Goal: Task Accomplishment & Management: Complete application form

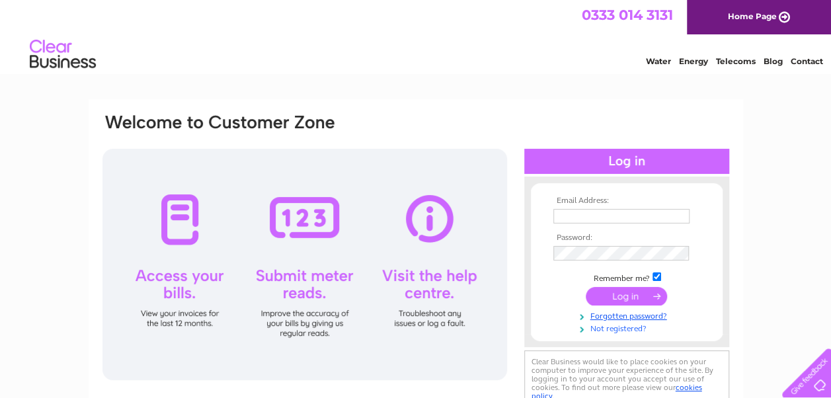
click at [630, 328] on link "Not registered?" at bounding box center [628, 327] width 150 height 13
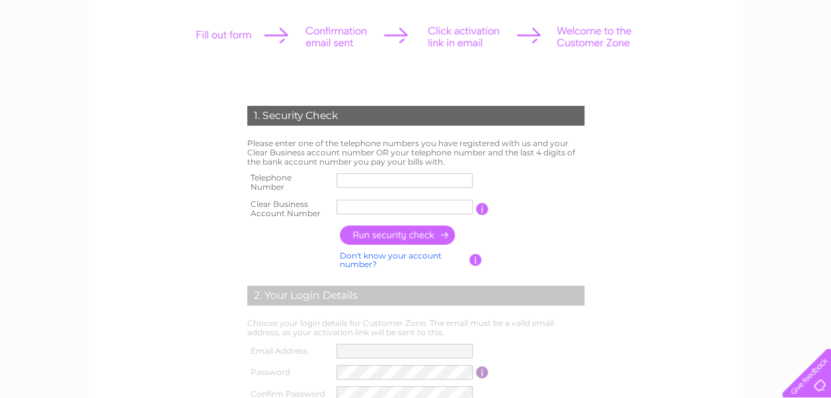
scroll to position [180, 0]
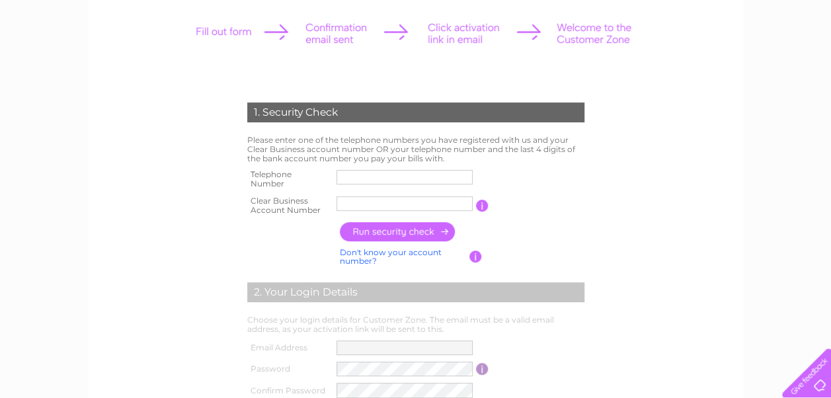
click at [387, 179] on input "text" at bounding box center [405, 177] width 136 height 15
type input "01592210200"
click at [348, 204] on input "text" at bounding box center [406, 204] width 138 height 16
type input "1128015"
click at [411, 226] on input "button" at bounding box center [398, 231] width 116 height 19
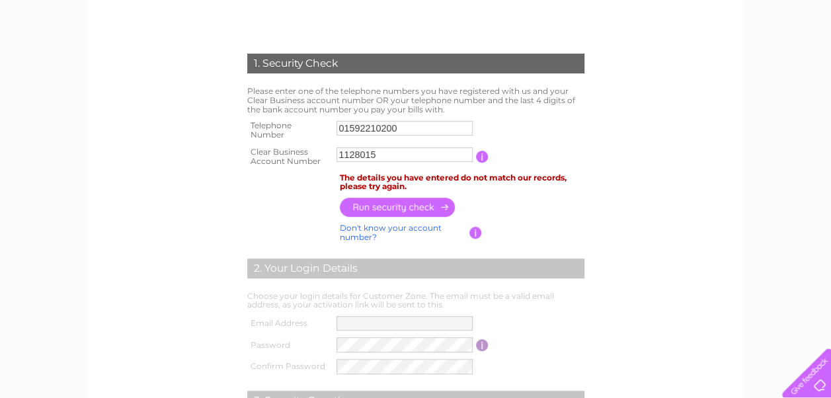
scroll to position [233, 0]
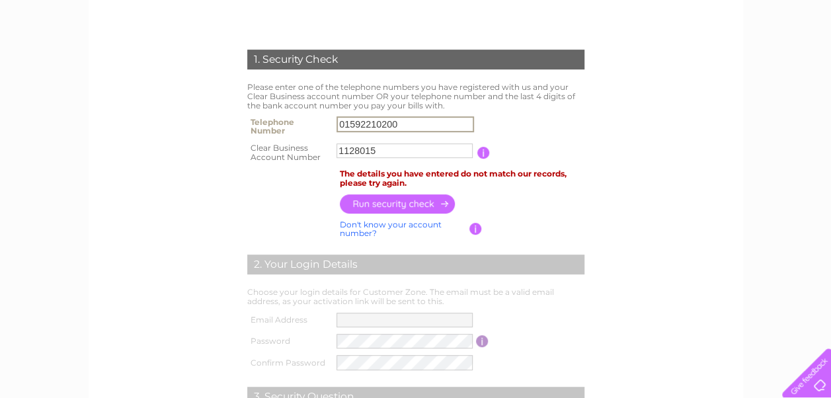
drag, startPoint x: 403, startPoint y: 128, endPoint x: 226, endPoint y: 140, distance: 177.6
click at [226, 140] on div "1. Security Check Please enter one of the telephone numbers you have registered…" at bounding box center [415, 276] width 399 height 481
click at [367, 202] on input "button" at bounding box center [398, 203] width 116 height 19
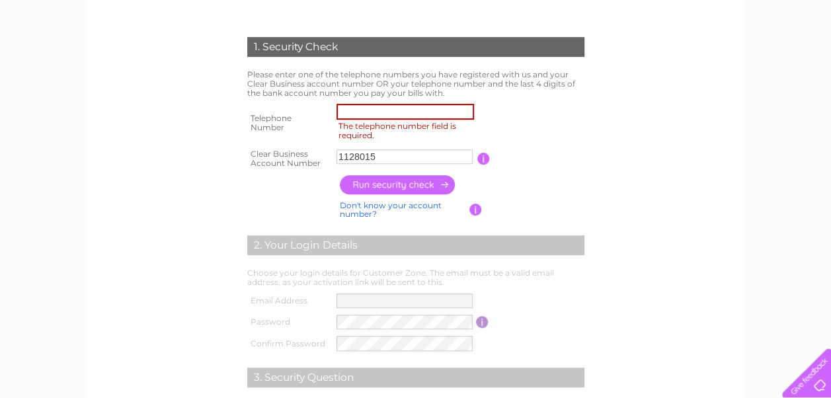
scroll to position [0, 0]
